Goal: Task Accomplishment & Management: Manage account settings

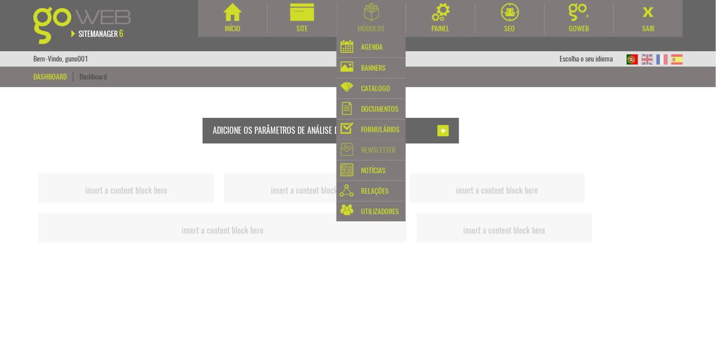
click at [379, 150] on div "Newsletter" at bounding box center [378, 150] width 34 height 14
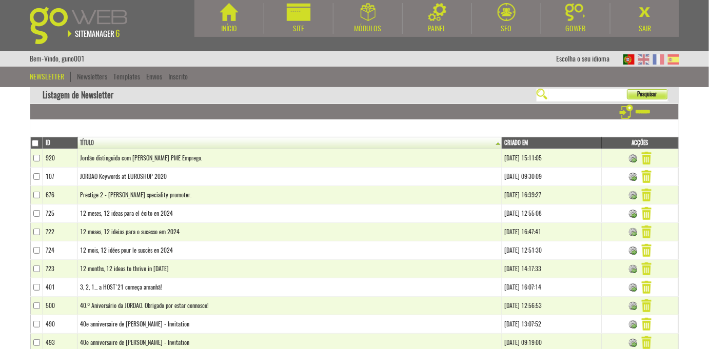
click at [90, 70] on div "Newsletter Newsletters Templates Envios Inscrito" at bounding box center [354, 74] width 701 height 15
click at [88, 77] on link "Newsletters" at bounding box center [92, 77] width 30 height 10
click at [152, 160] on td "Jordão distinguida com Prémio PME Emprego." at bounding box center [289, 158] width 425 height 18
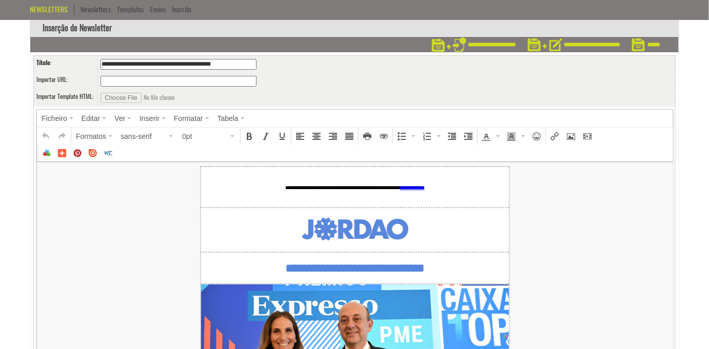
scroll to position [66, 0]
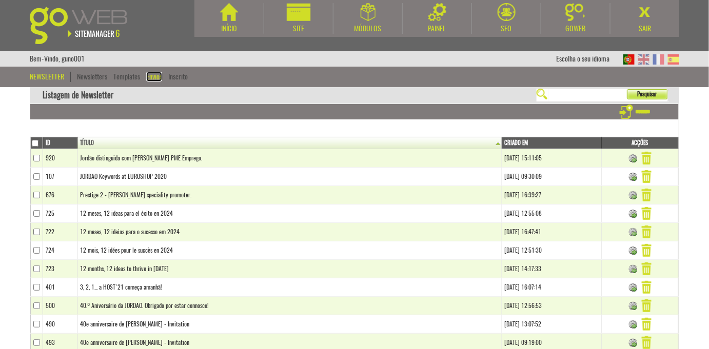
click at [151, 75] on link "Envios" at bounding box center [154, 77] width 16 height 10
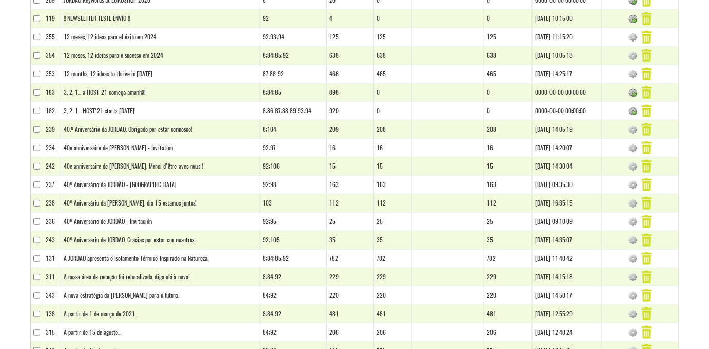
scroll to position [93, 0]
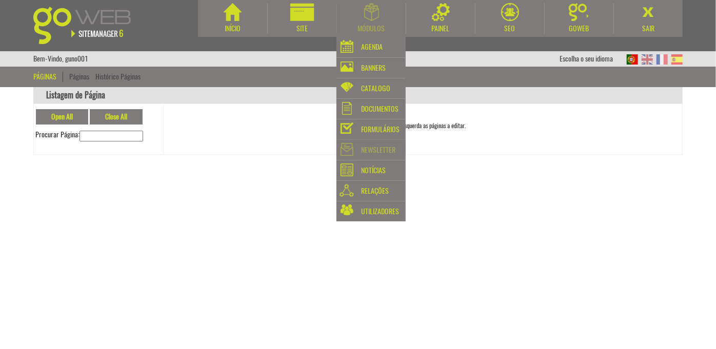
click at [381, 157] on div "Newsletter" at bounding box center [378, 150] width 34 height 14
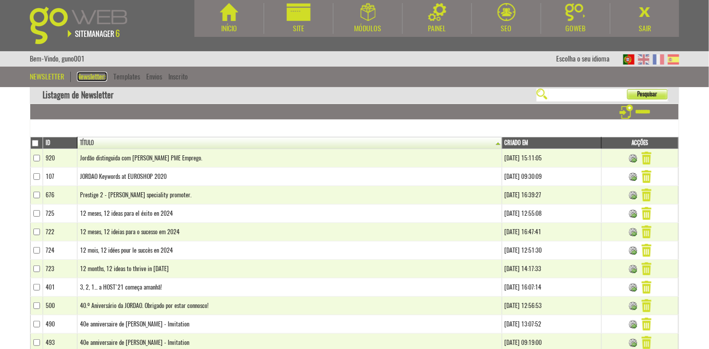
click at [99, 73] on link "Newsletters" at bounding box center [92, 77] width 30 height 10
click at [99, 78] on link "Newsletters" at bounding box center [92, 77] width 30 height 10
click at [100, 81] on link "Newsletters" at bounding box center [92, 77] width 30 height 10
click at [127, 75] on link "Templates" at bounding box center [126, 77] width 27 height 10
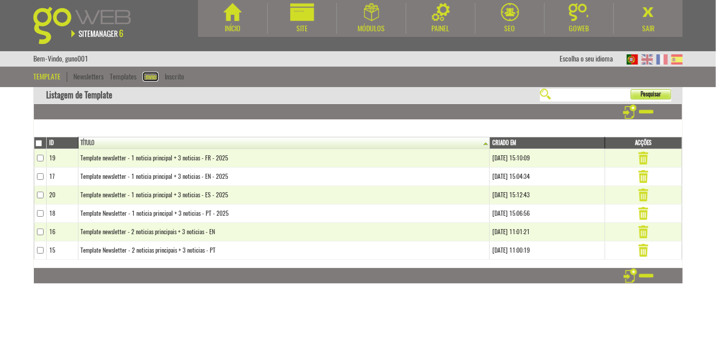
click at [154, 76] on link "Envios" at bounding box center [151, 77] width 16 height 10
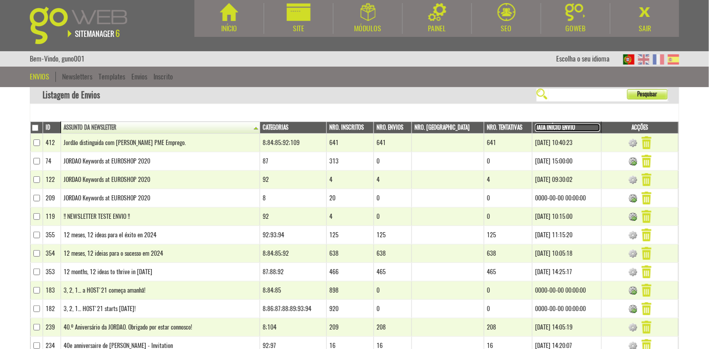
click at [552, 127] on link "Data Início Envio" at bounding box center [567, 128] width 65 height 8
